Goal: Information Seeking & Learning: Learn about a topic

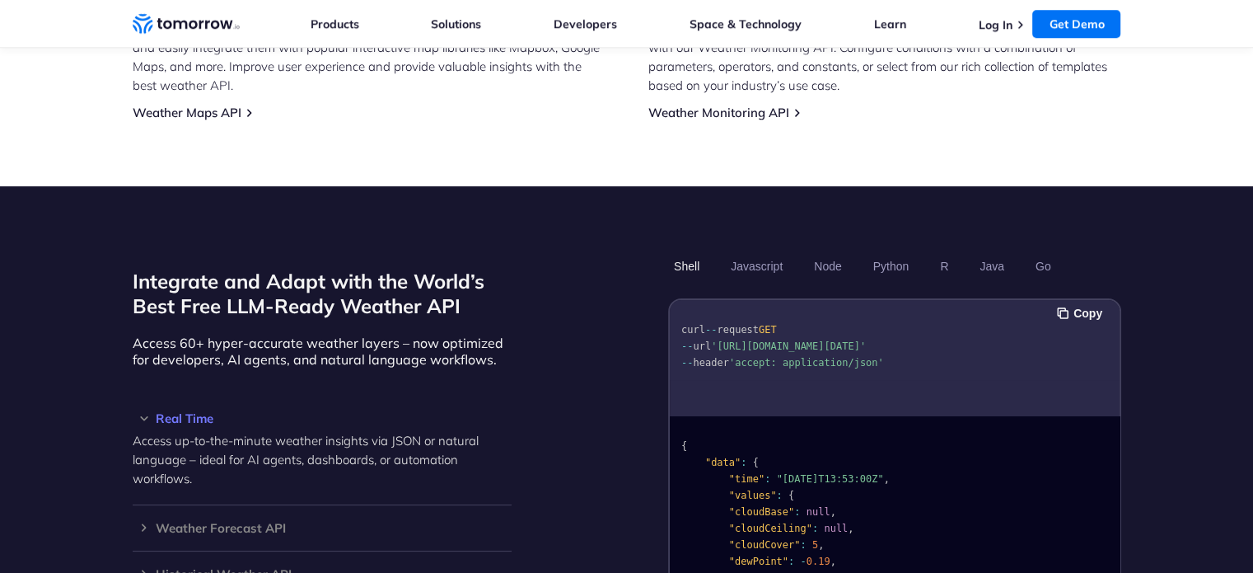
scroll to position [824, 0]
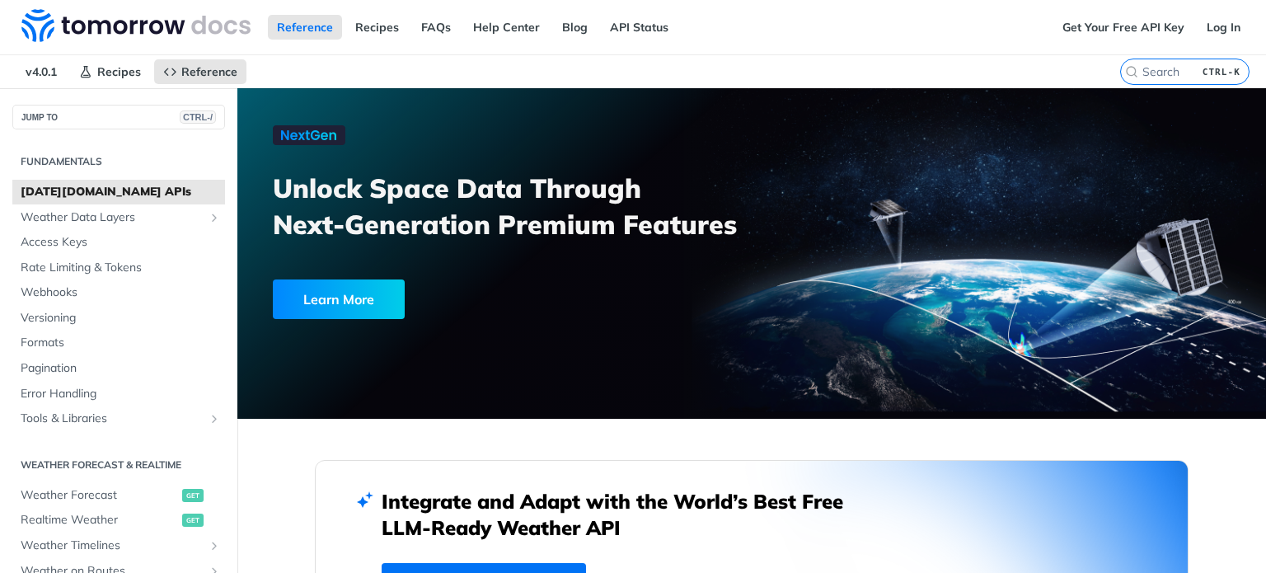
drag, startPoint x: 1265, startPoint y: 45, endPoint x: 1264, endPoint y: 58, distance: 13.2
click at [1265, 58] on div at bounding box center [1265, 286] width 1 height 573
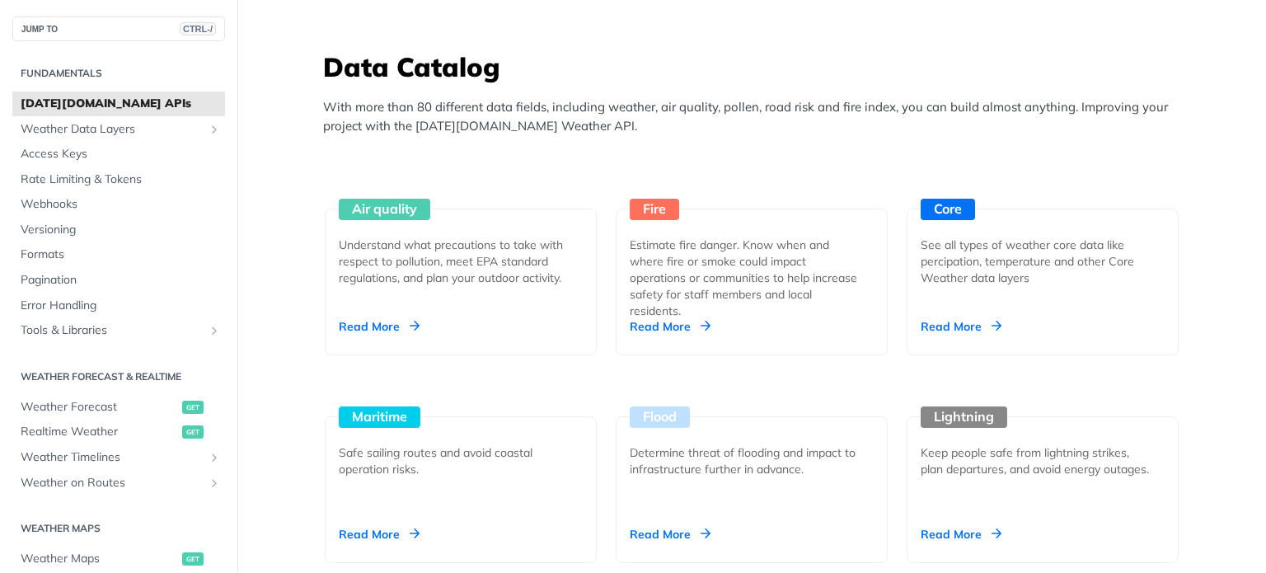
scroll to position [1443, 0]
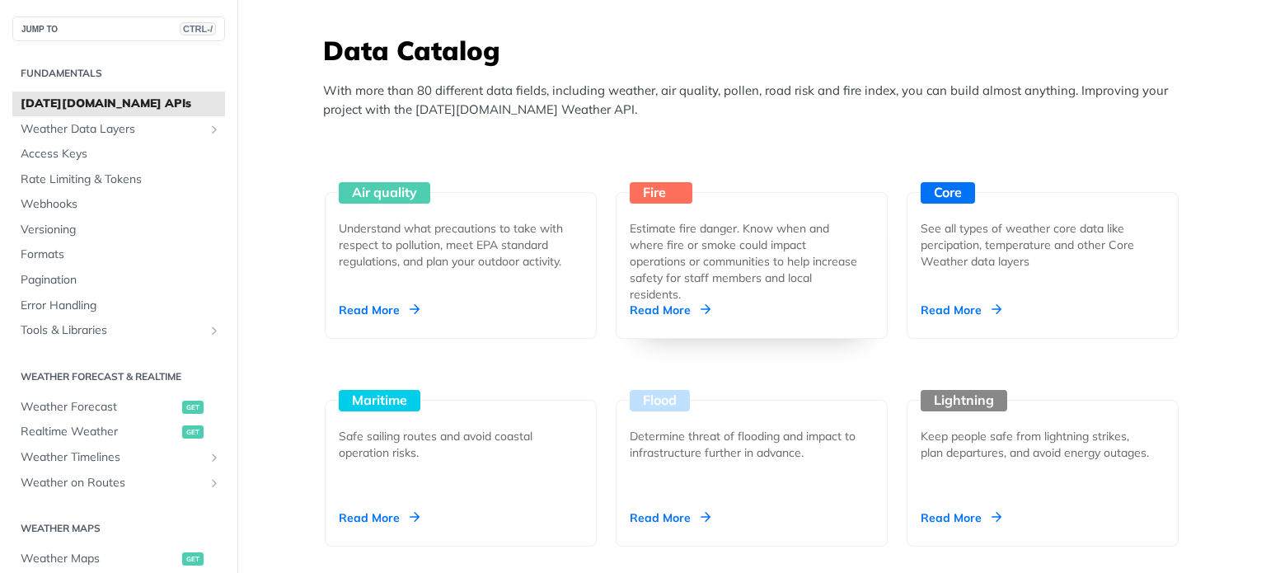
click at [686, 253] on div "Estimate fire danger. Know when and where fire or smoke could impact operations…" at bounding box center [744, 261] width 231 height 82
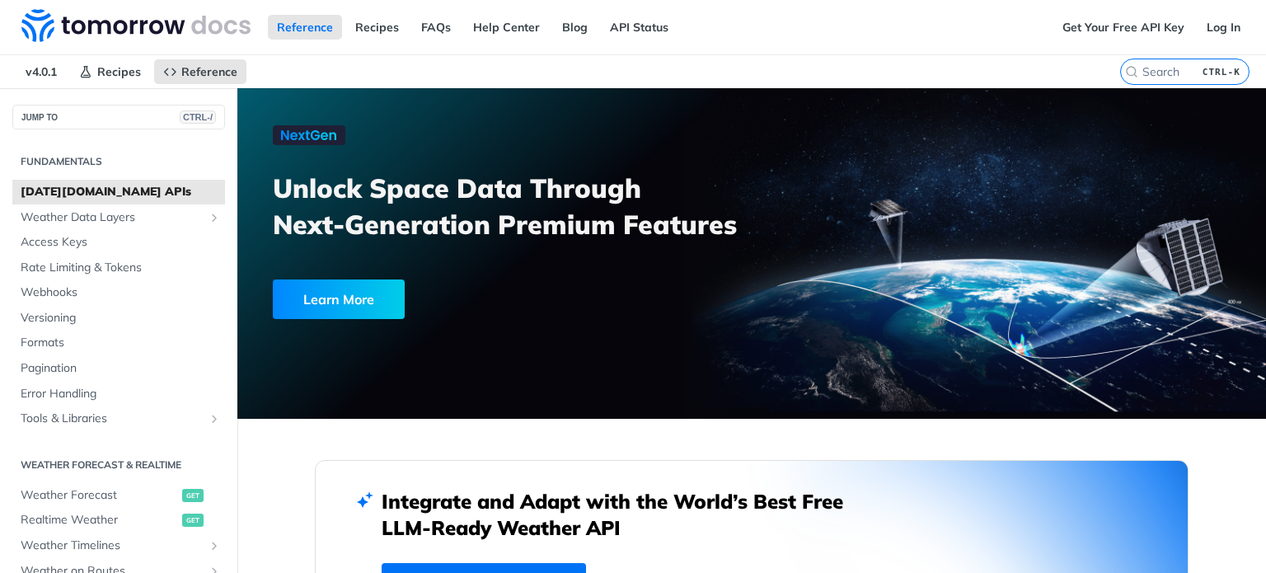
scroll to position [412, 0]
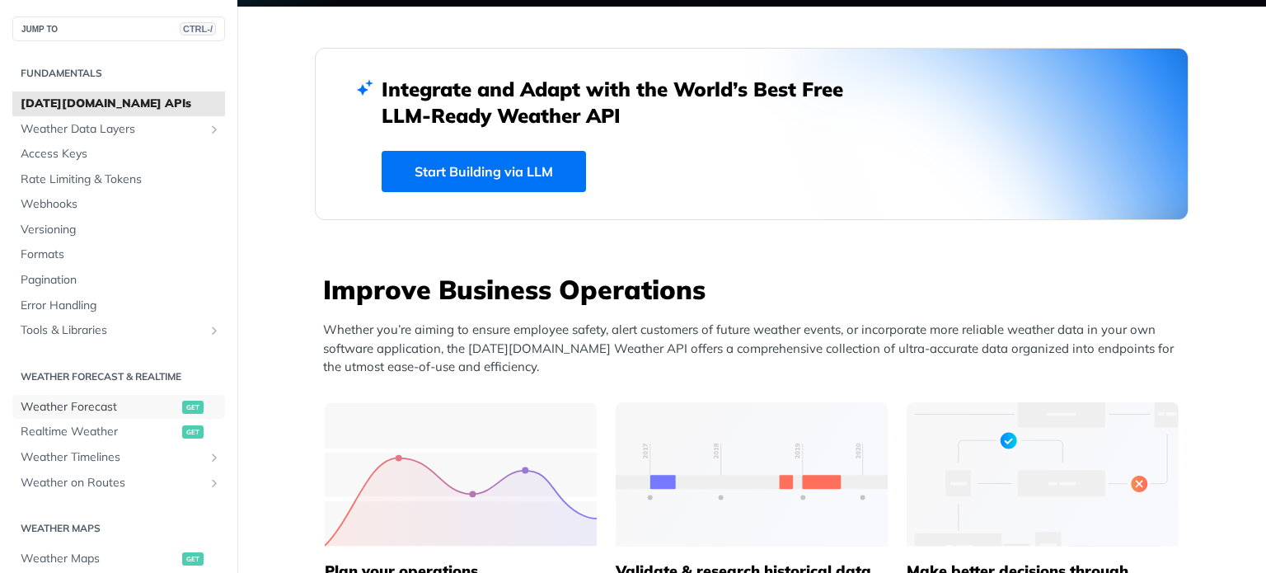
drag, startPoint x: 138, startPoint y: 405, endPoint x: 188, endPoint y: 393, distance: 50.8
click at [138, 405] on span "Weather Forecast" at bounding box center [99, 407] width 157 height 16
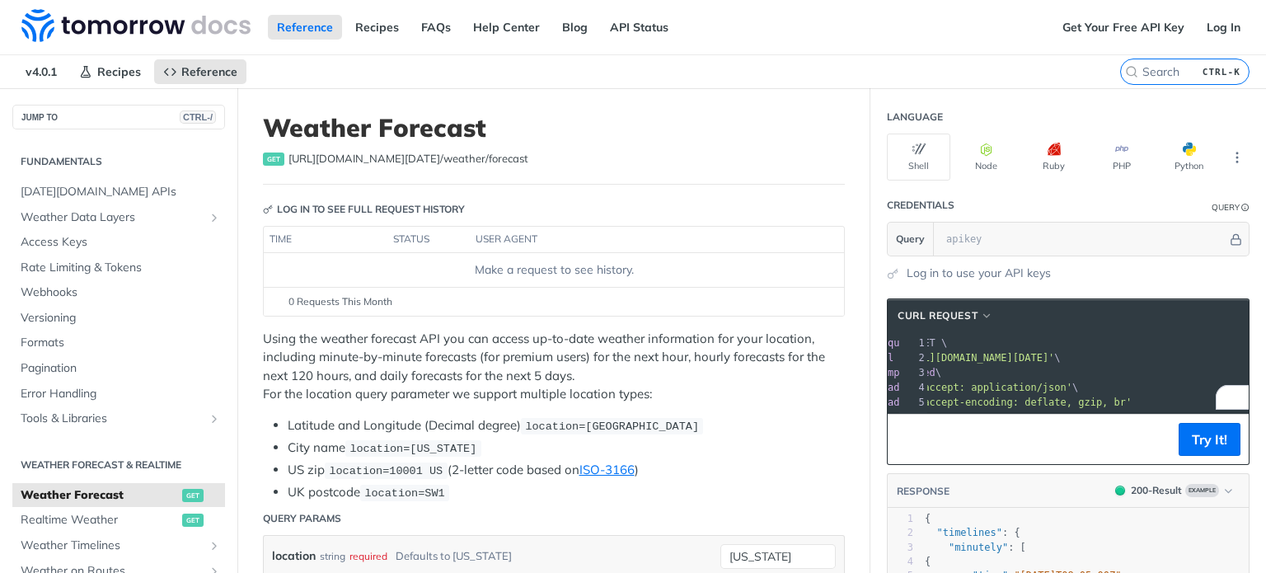
drag, startPoint x: 972, startPoint y: 353, endPoint x: 1216, endPoint y: 358, distance: 243.9
click at [1054, 358] on span "'[URL][DOMAIN_NAME][DATE]'" at bounding box center [976, 358] width 155 height 12
click at [870, 368] on section "cURL Request xxxxxxxxxx 1 curl --request GET \ 2 --url '[URL][DOMAIN_NAME][DATE…" at bounding box center [1067, 568] width 395 height 573
click at [1218, 33] on link "Log In" at bounding box center [1223, 27] width 52 height 25
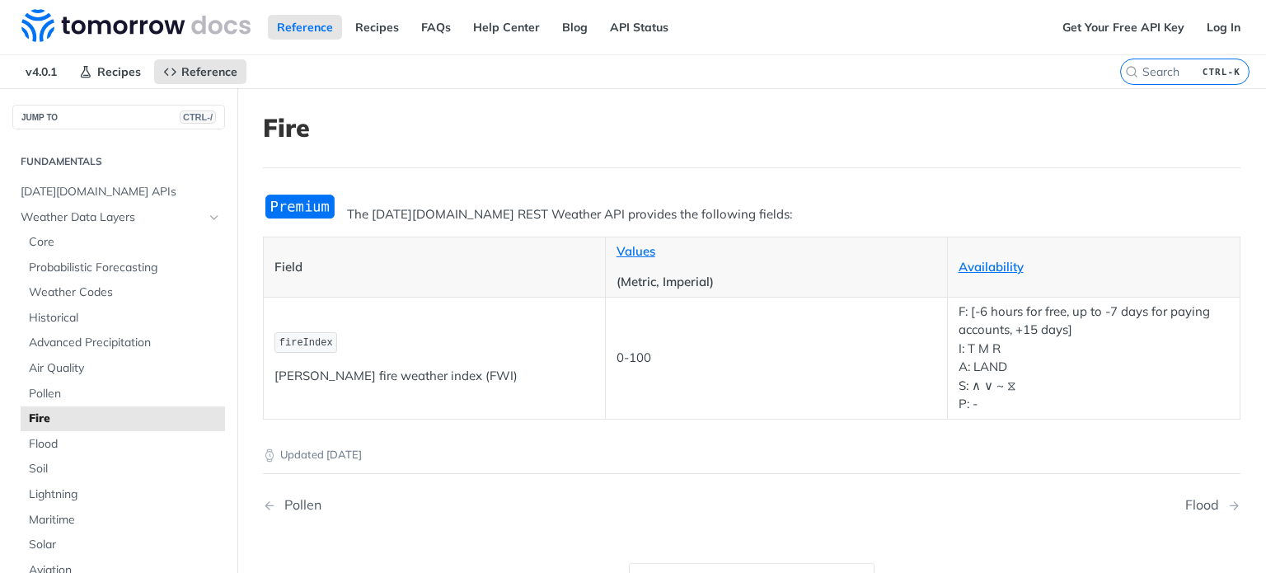
click at [297, 339] on span "fireIndex" at bounding box center [306, 343] width 54 height 12
copy span "fireIndex"
